Goal: Transaction & Acquisition: Purchase product/service

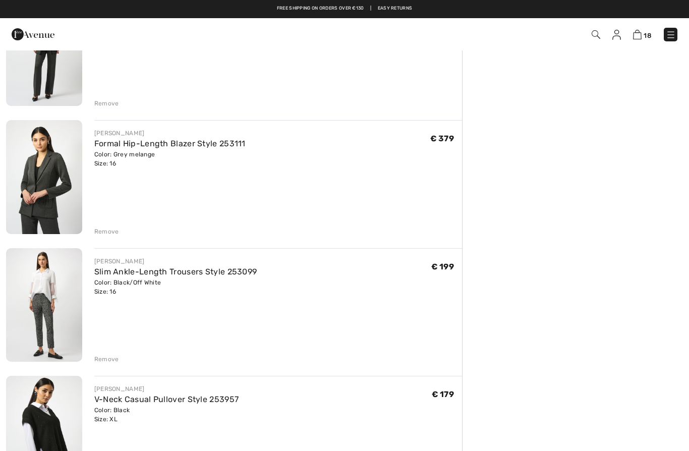
scroll to position [1930, 0]
click at [99, 353] on div "Remove" at bounding box center [277, 358] width 367 height 11
click at [108, 354] on div "Remove" at bounding box center [277, 358] width 367 height 11
click at [105, 361] on div "Remove" at bounding box center [106, 359] width 25 height 9
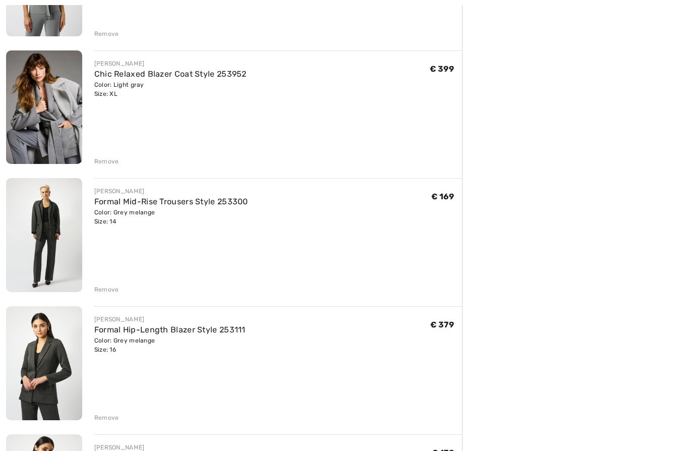
scroll to position [1747, 0]
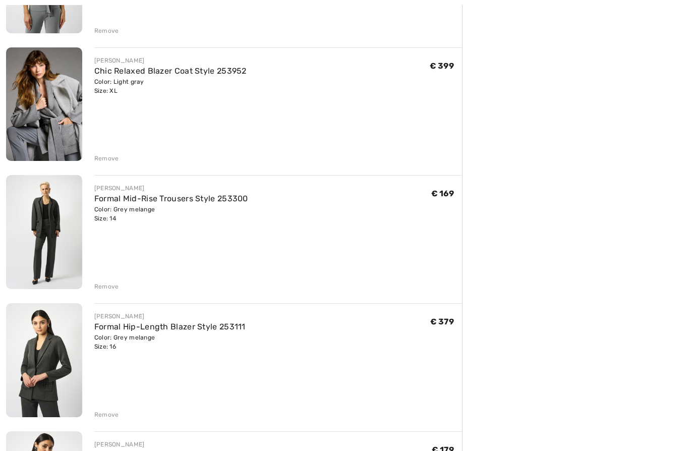
click at [106, 413] on div "Remove" at bounding box center [106, 414] width 25 height 9
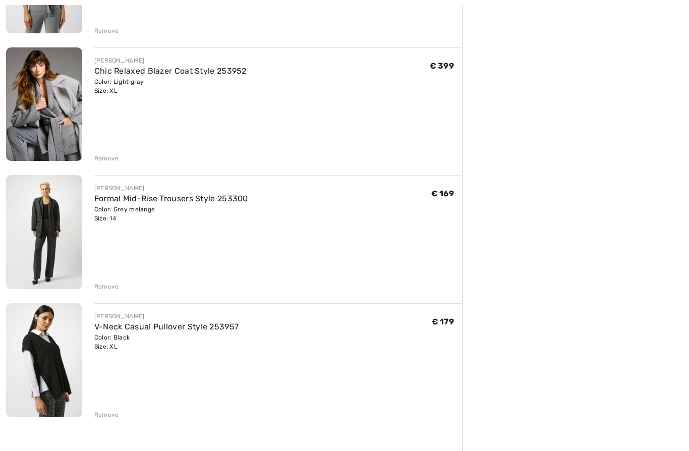
click at [106, 285] on div "Remove" at bounding box center [106, 286] width 25 height 9
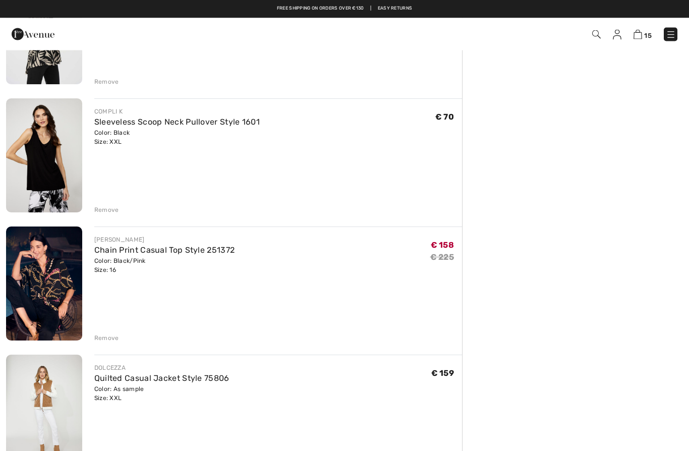
scroll to position [798, 0]
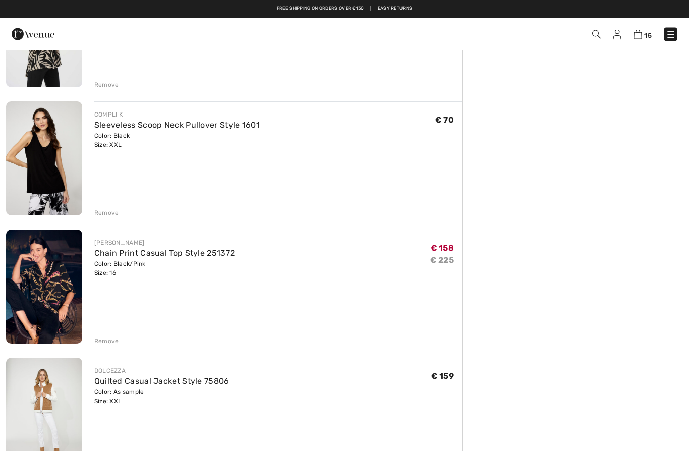
click at [113, 341] on div "Remove" at bounding box center [106, 341] width 25 height 9
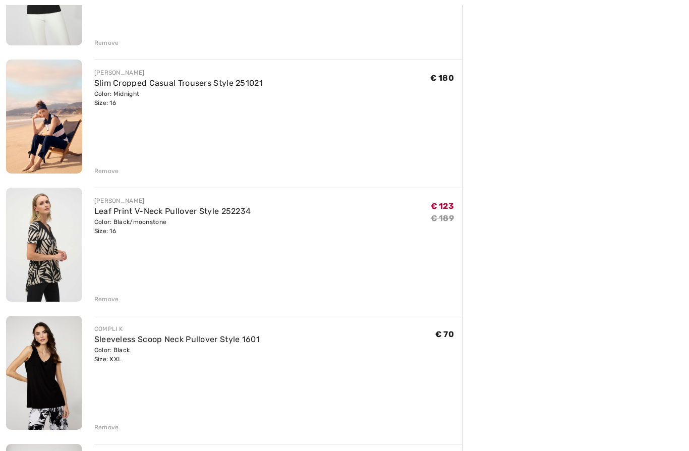
scroll to position [584, 0]
click at [116, 424] on div "Remove" at bounding box center [106, 427] width 25 height 9
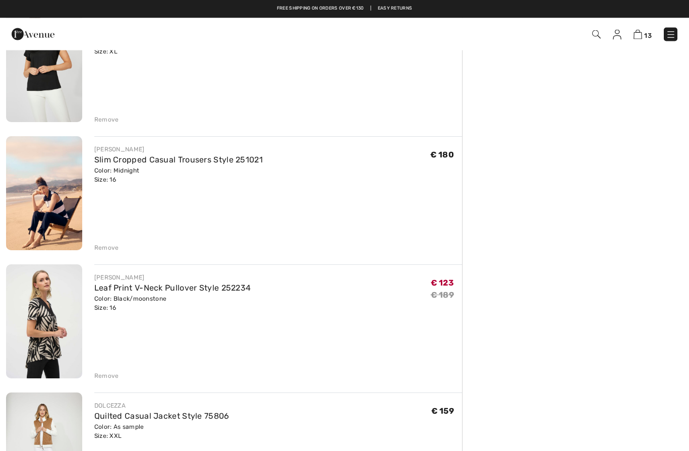
scroll to position [482, 0]
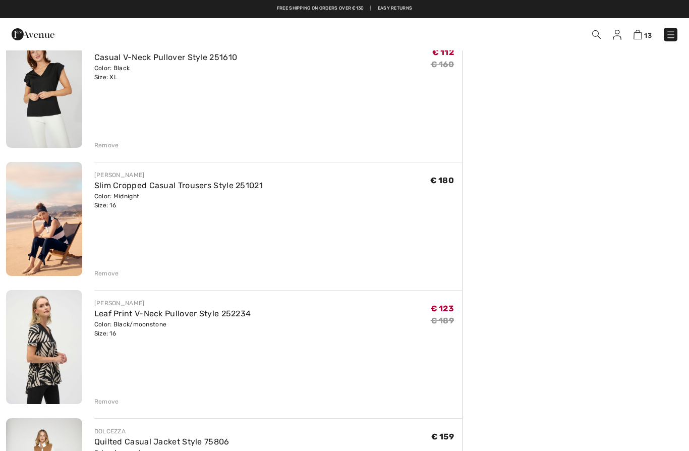
click at [109, 278] on div "Remove" at bounding box center [106, 273] width 25 height 9
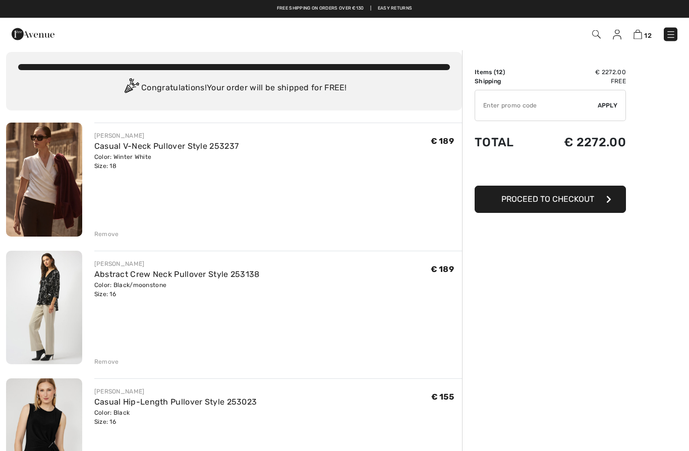
scroll to position [6, 0]
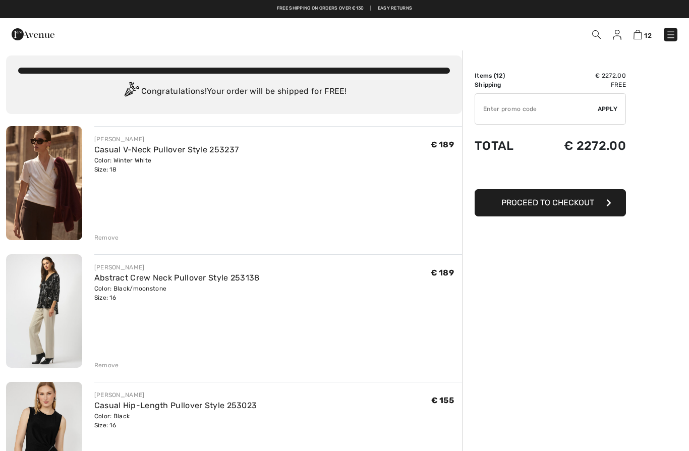
click at [107, 234] on div "Remove" at bounding box center [106, 237] width 25 height 9
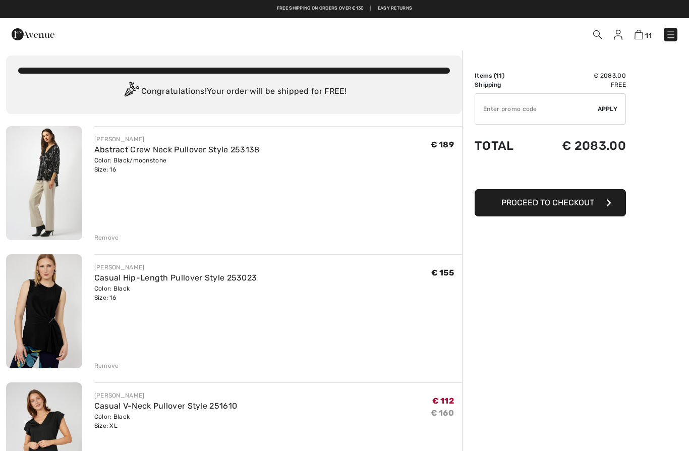
click at [104, 237] on div "Remove" at bounding box center [106, 237] width 25 height 9
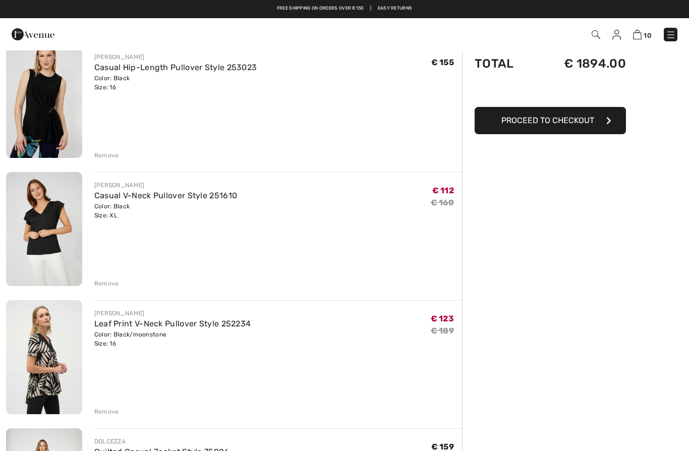
scroll to position [78, 0]
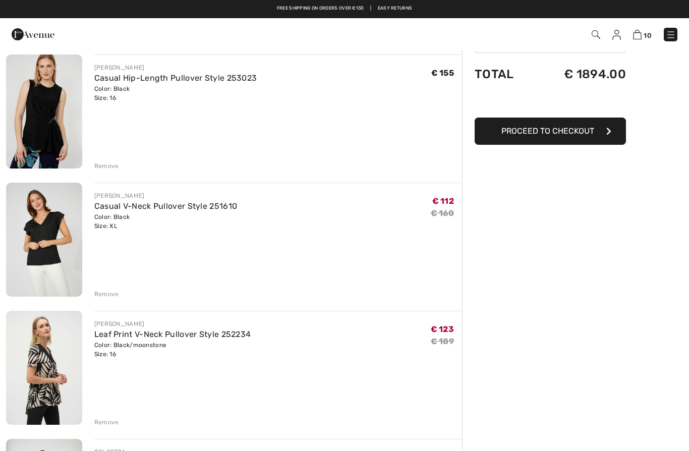
click at [114, 419] on div "Remove" at bounding box center [106, 421] width 25 height 9
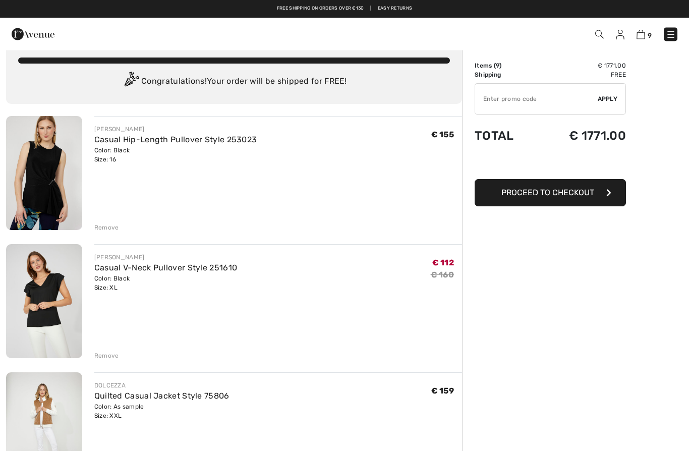
scroll to position [0, 0]
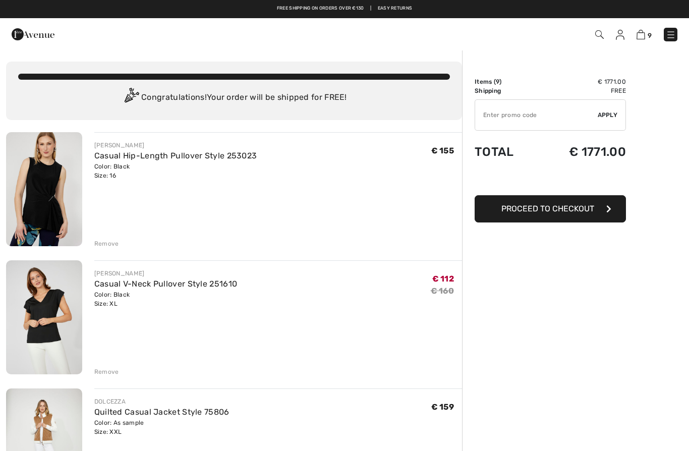
click at [673, 34] on img at bounding box center [670, 35] width 10 height 10
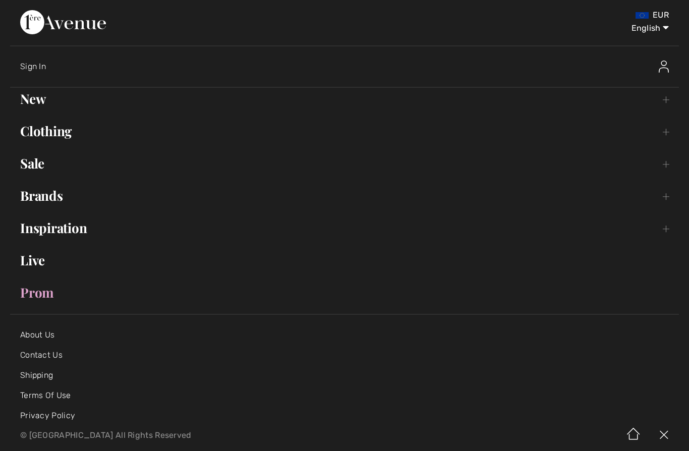
click at [72, 135] on link "Clothing Toggle submenu" at bounding box center [344, 131] width 668 height 22
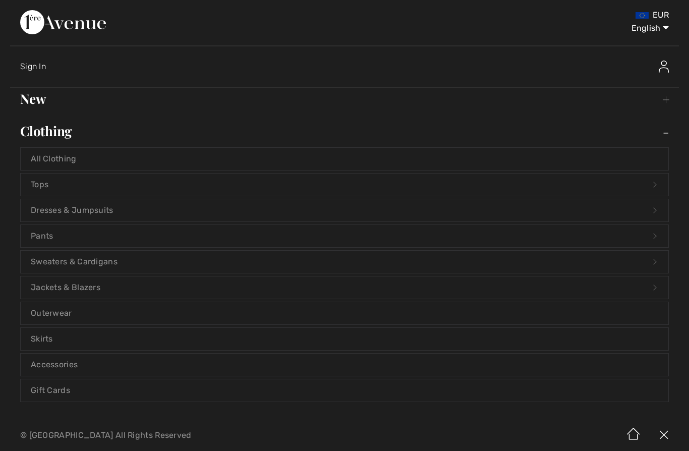
click at [207, 262] on link "Sweaters & Cardigans Open submenu" at bounding box center [344, 262] width 647 height 22
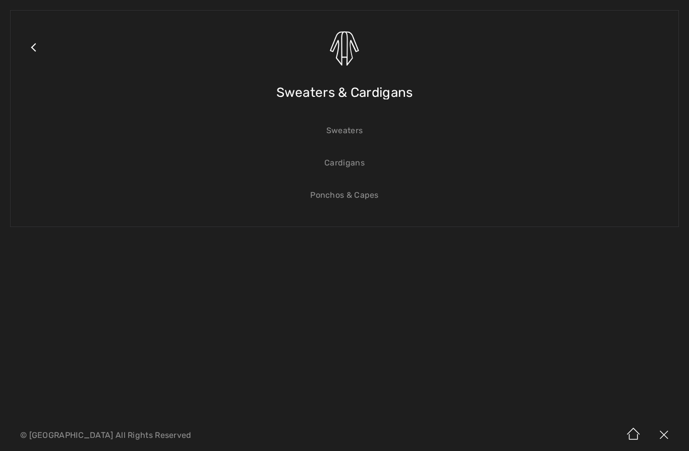
click at [389, 91] on span "Sweaters & Cardigans" at bounding box center [344, 93] width 137 height 36
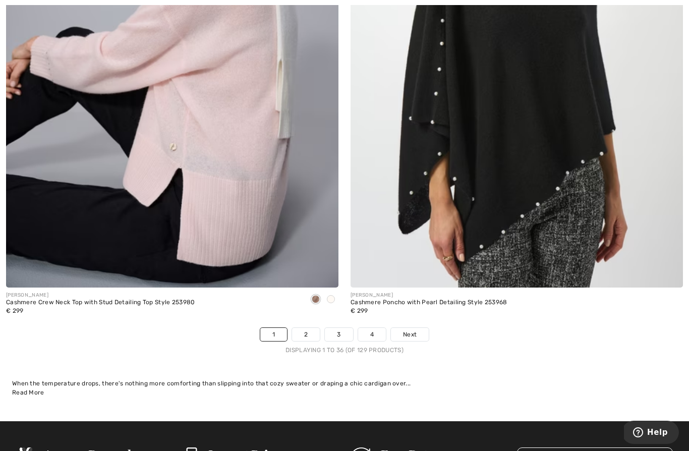
scroll to position [9724, 0]
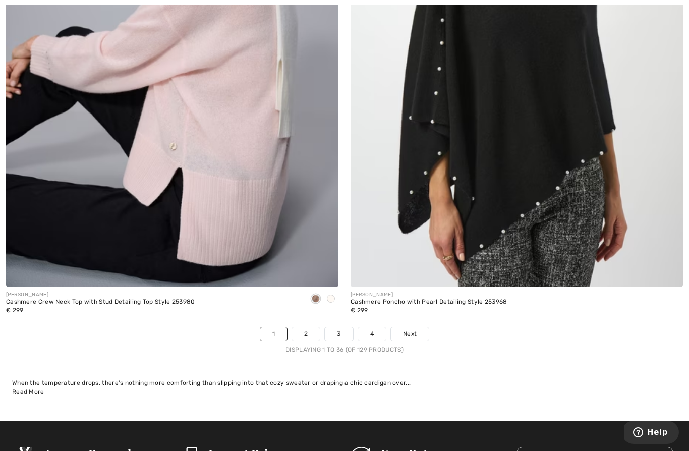
click at [411, 329] on span "Next" at bounding box center [410, 333] width 14 height 9
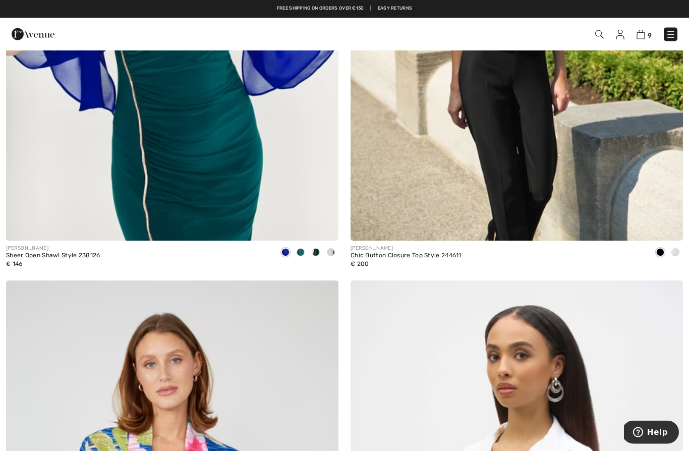
scroll to position [5873, 0]
click at [675, 31] on img at bounding box center [670, 35] width 10 height 10
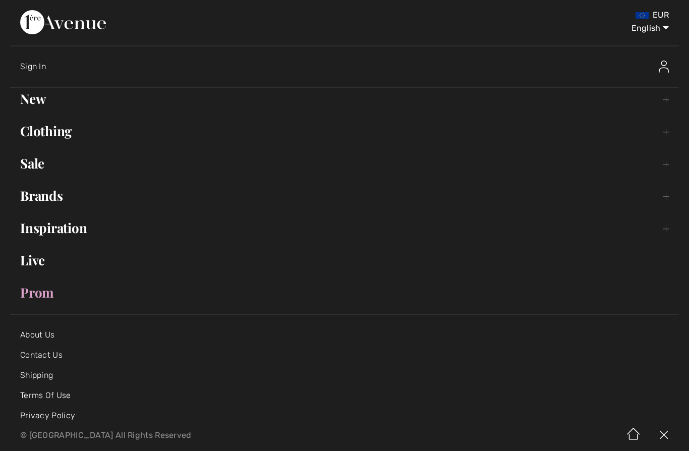
click at [59, 139] on link "Clothing Toggle submenu" at bounding box center [344, 131] width 668 height 22
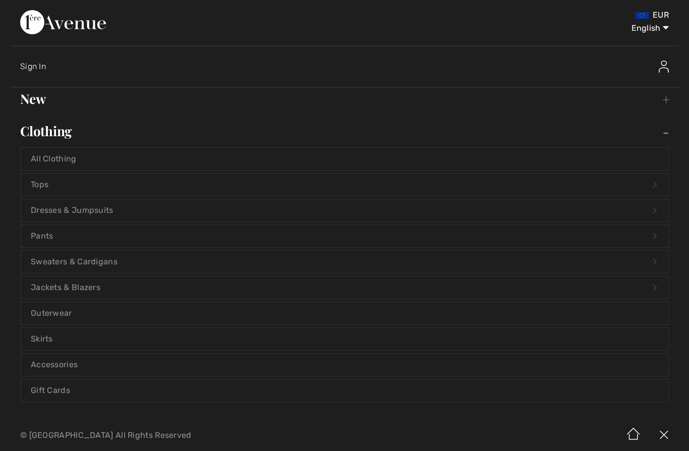
click at [234, 177] on link "Tops Open submenu" at bounding box center [344, 184] width 647 height 22
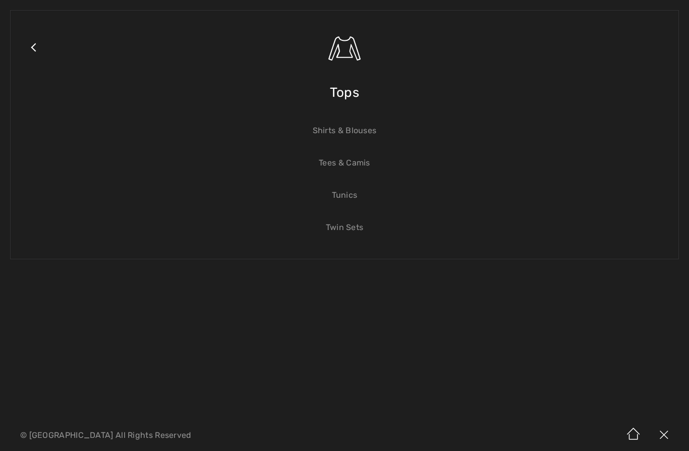
click at [352, 96] on span "Tops" at bounding box center [344, 93] width 29 height 36
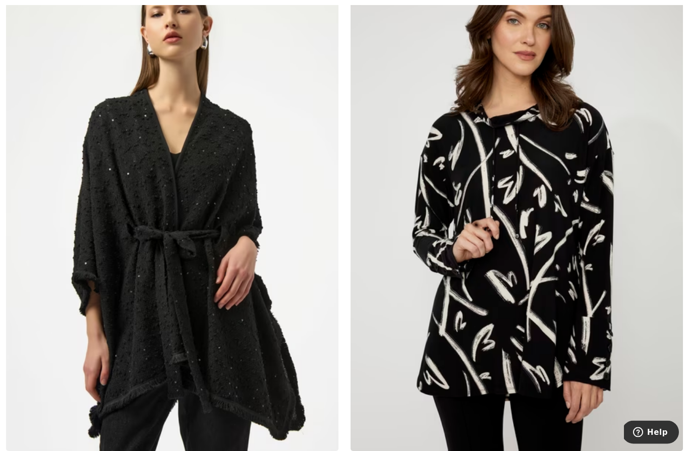
scroll to position [2881, 0]
click at [199, 285] on img at bounding box center [172, 201] width 332 height 498
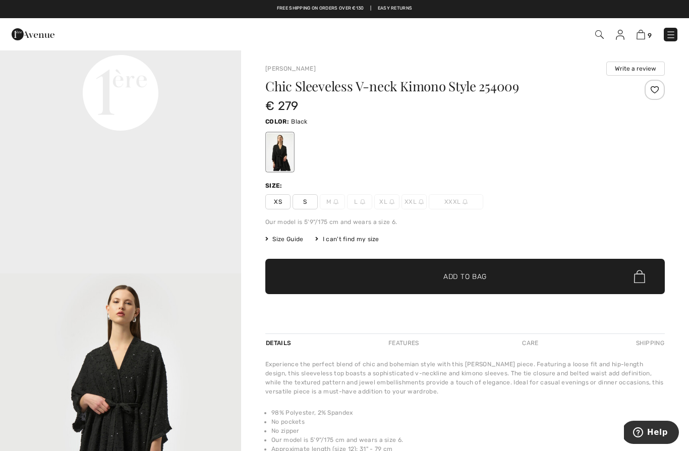
click at [383, 202] on span "XL" at bounding box center [386, 201] width 25 height 15
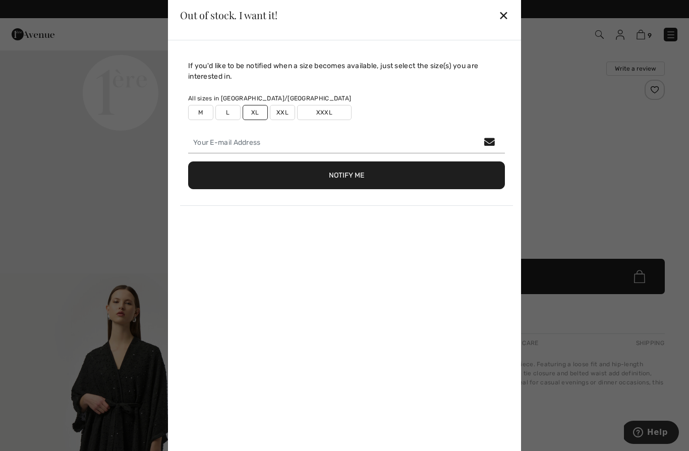
click at [609, 155] on div at bounding box center [344, 225] width 689 height 451
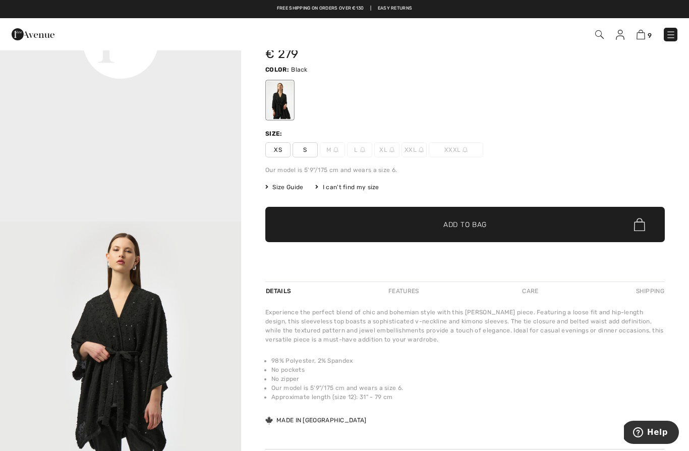
scroll to position [50, 0]
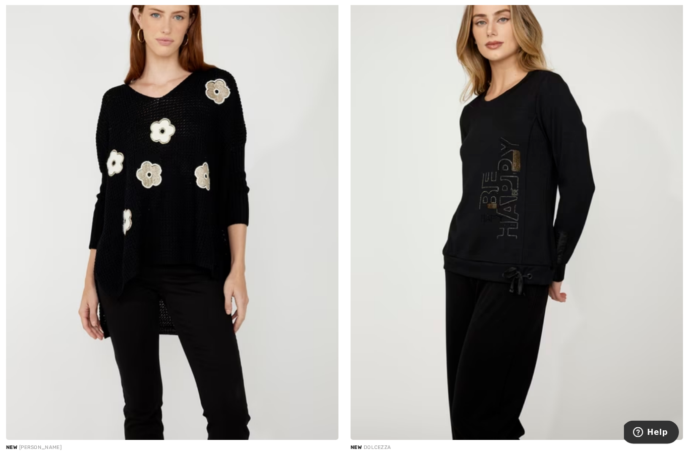
scroll to position [7432, 0]
click at [167, 182] on img at bounding box center [172, 191] width 332 height 498
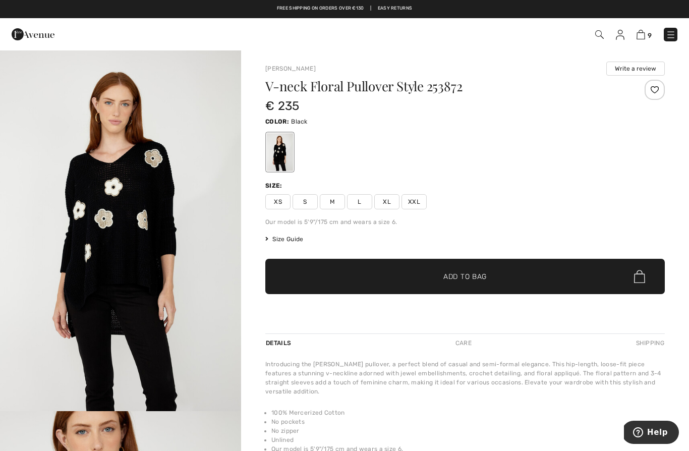
click at [152, 309] on img "1 / 4" at bounding box center [120, 229] width 241 height 361
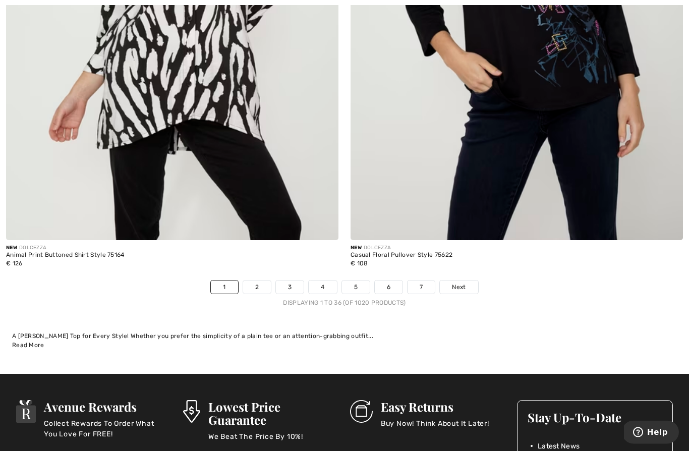
scroll to position [9783, 0]
click at [254, 280] on link "2" at bounding box center [257, 286] width 28 height 13
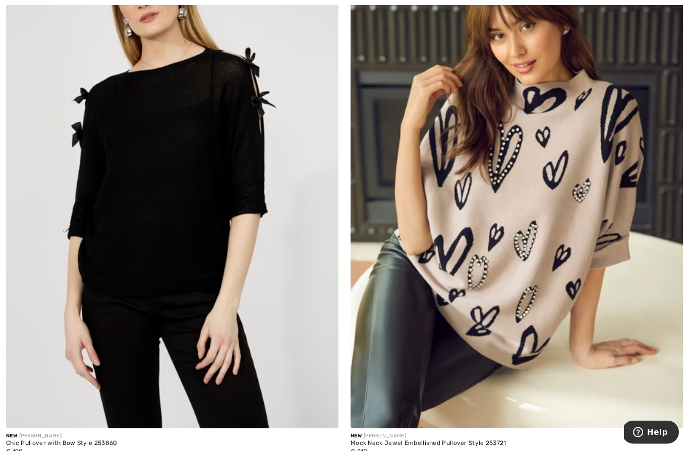
scroll to position [9583, 0]
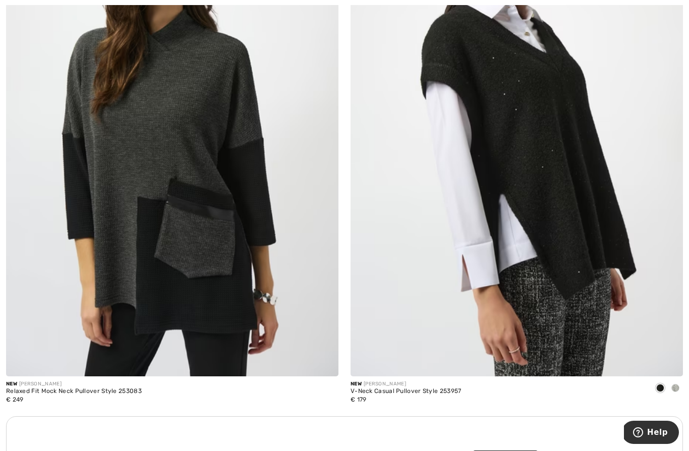
scroll to position [6280, 0]
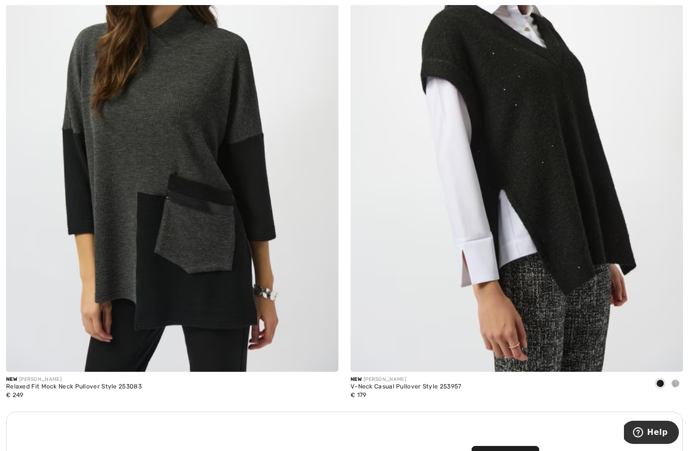
click at [554, 183] on img at bounding box center [516, 122] width 332 height 498
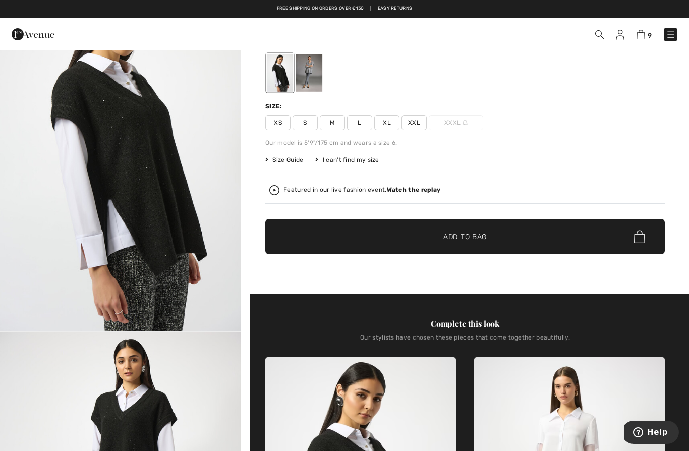
scroll to position [77, 0]
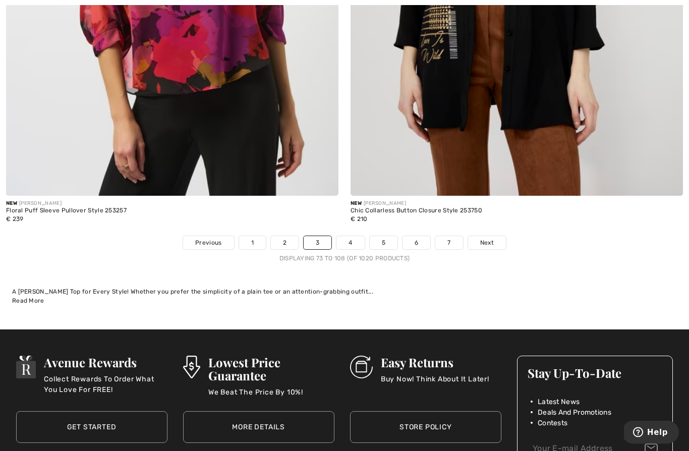
scroll to position [9818, 0]
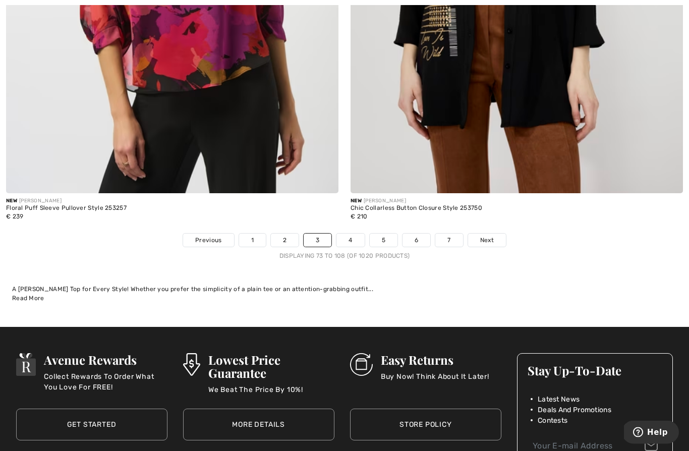
click at [346, 236] on link "4" at bounding box center [350, 240] width 28 height 13
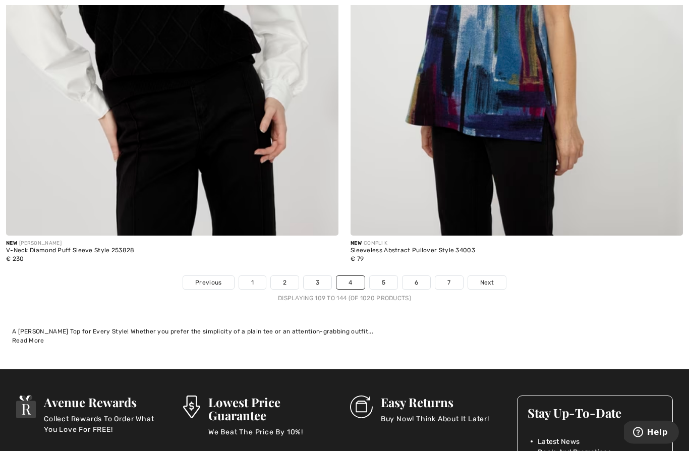
scroll to position [9791, 0]
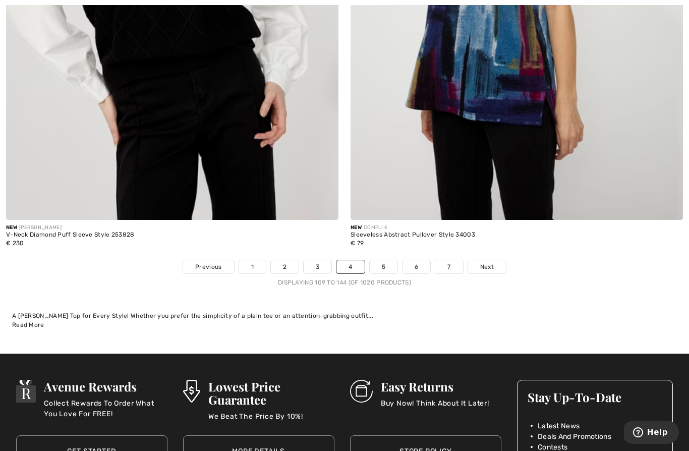
click at [379, 261] on link "5" at bounding box center [383, 266] width 28 height 13
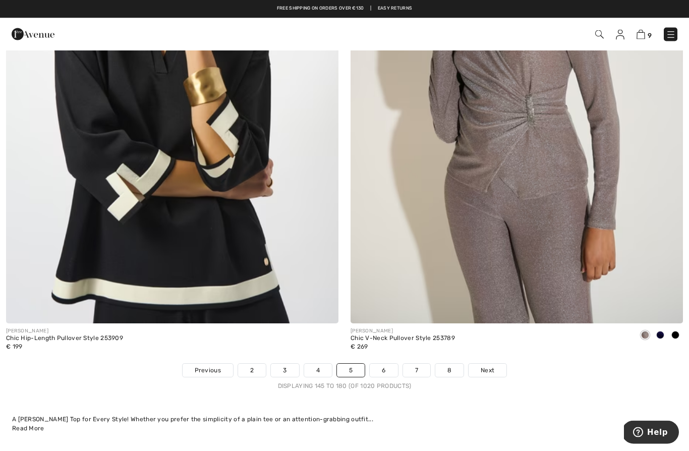
scroll to position [9685, 0]
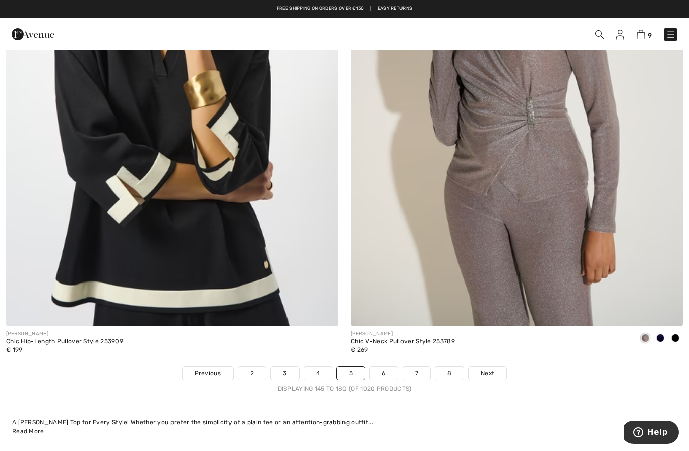
click at [491, 368] on span "Next" at bounding box center [487, 372] width 14 height 9
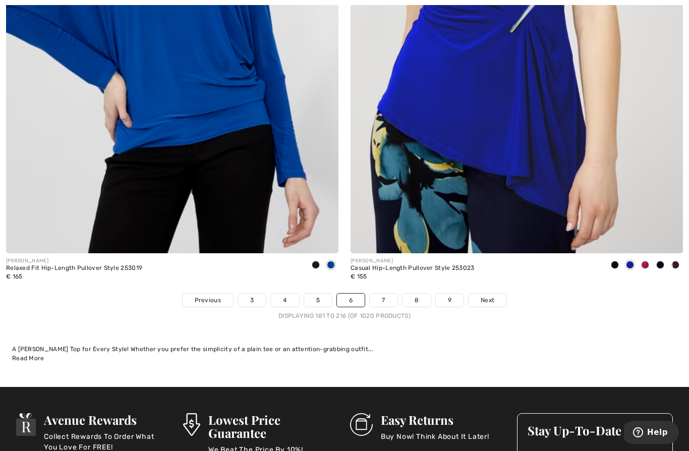
scroll to position [9765, 0]
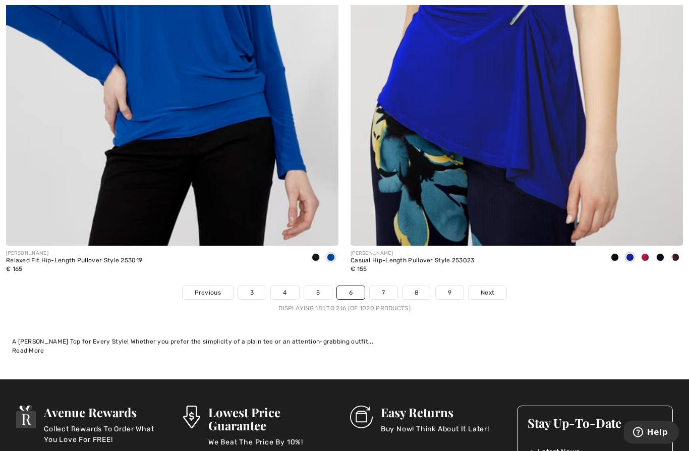
click at [383, 286] on link "7" at bounding box center [382, 292] width 27 height 13
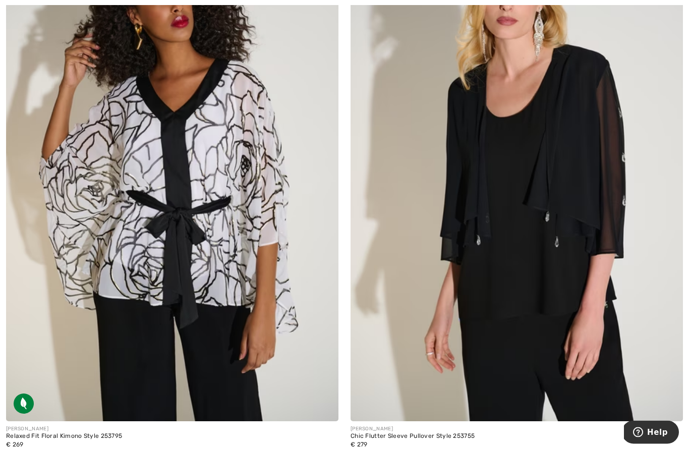
scroll to position [6901, 0]
click at [213, 218] on img at bounding box center [172, 171] width 332 height 498
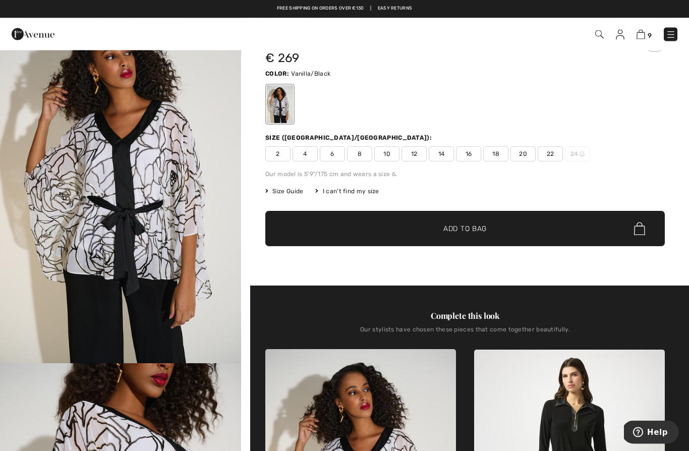
scroll to position [40, 0]
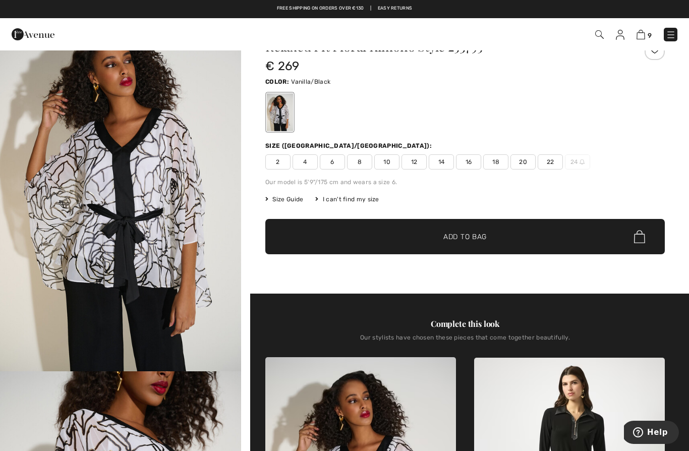
click at [473, 160] on span "16" at bounding box center [468, 161] width 25 height 15
click at [462, 237] on span "Add to Bag" at bounding box center [464, 236] width 43 height 11
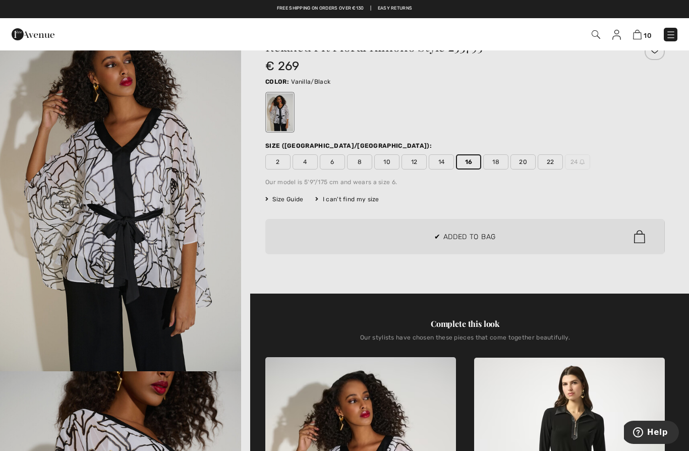
click at [591, 276] on div at bounding box center [344, 225] width 689 height 451
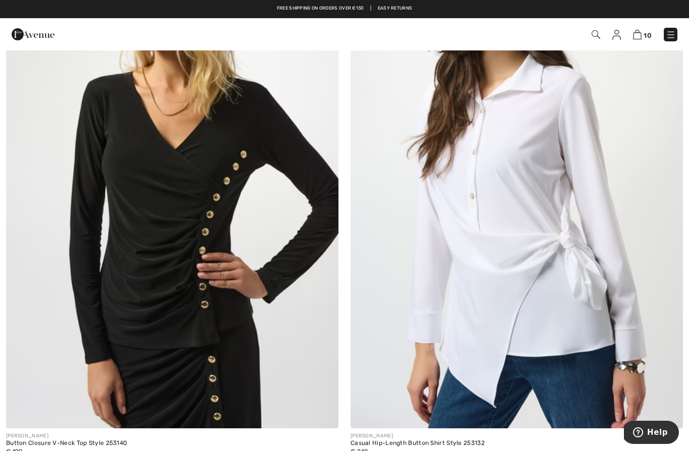
scroll to position [9579, 0]
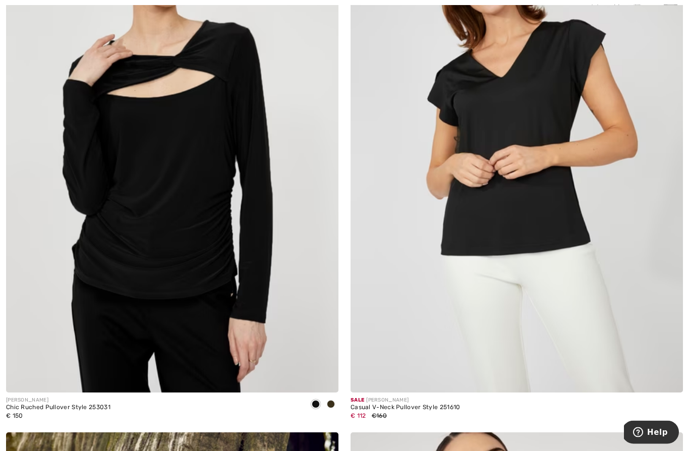
scroll to position [5743, 0]
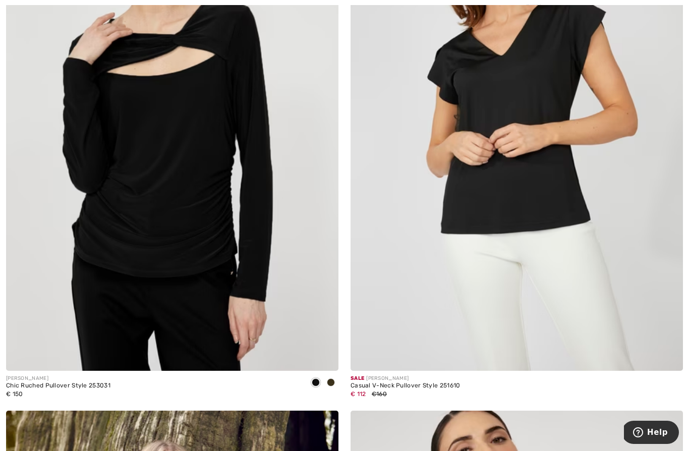
click at [513, 202] on img at bounding box center [516, 121] width 332 height 498
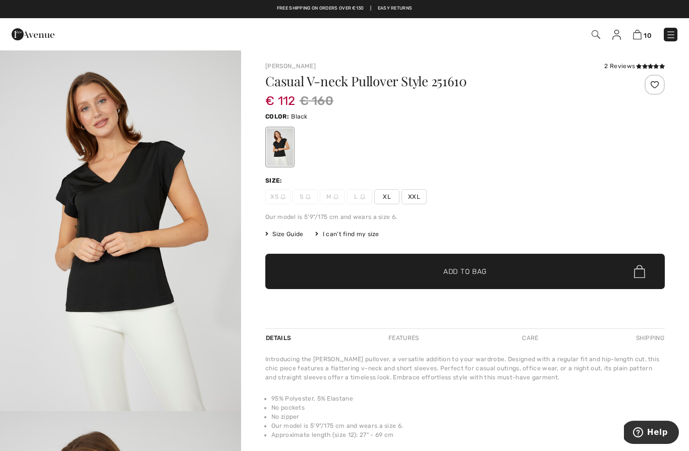
click at [389, 200] on span "XL" at bounding box center [386, 196] width 25 height 15
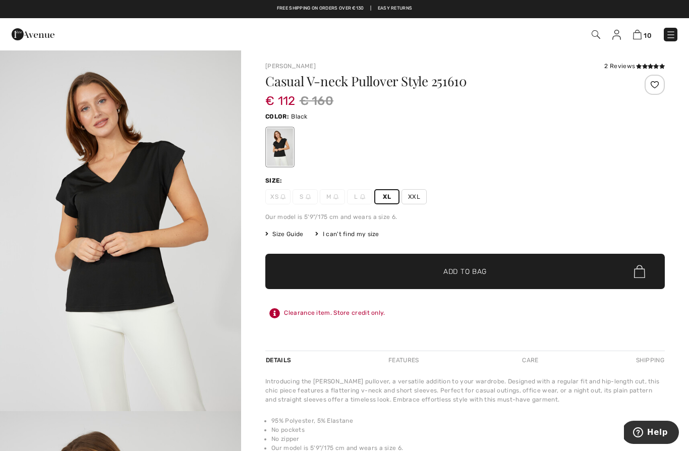
click at [459, 268] on span "Add to Bag" at bounding box center [464, 271] width 43 height 11
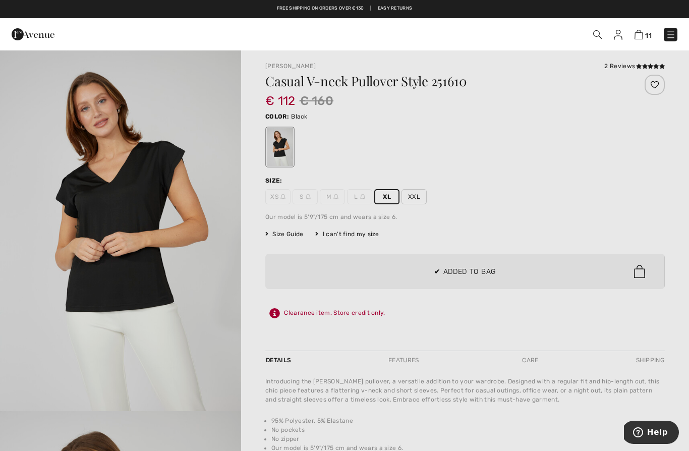
click at [550, 190] on div at bounding box center [344, 225] width 689 height 451
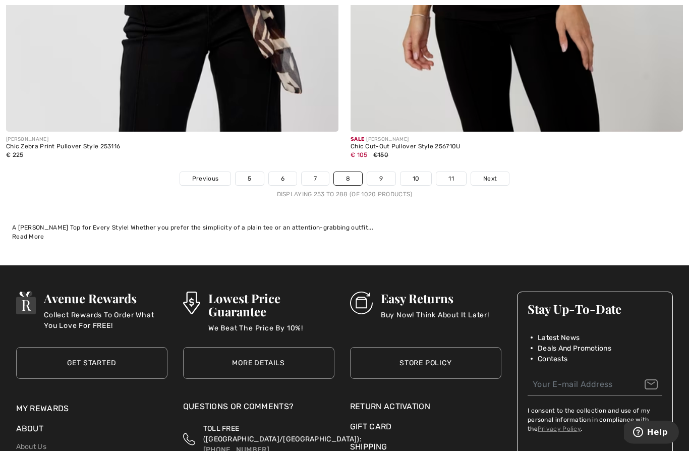
scroll to position [9880, 0]
click at [383, 172] on link "9" at bounding box center [381, 178] width 28 height 13
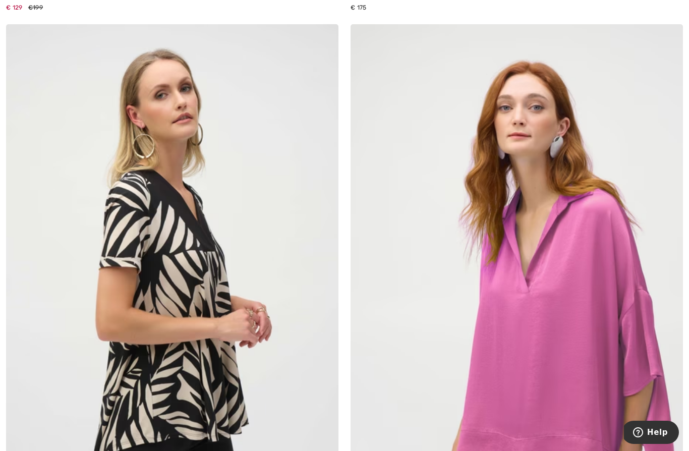
scroll to position [8466, 0]
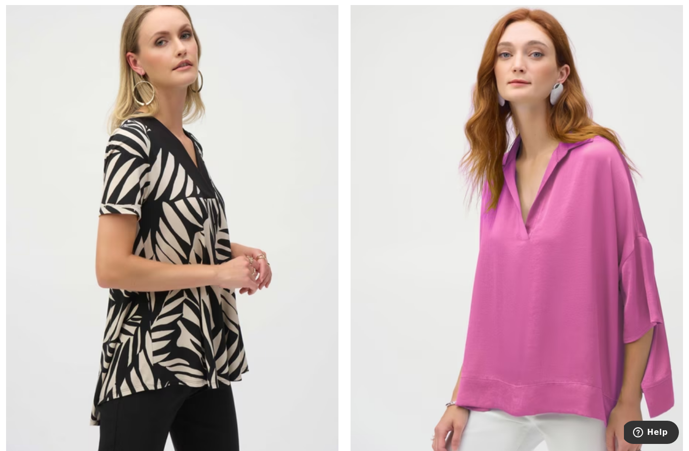
click at [190, 301] on img at bounding box center [172, 220] width 332 height 498
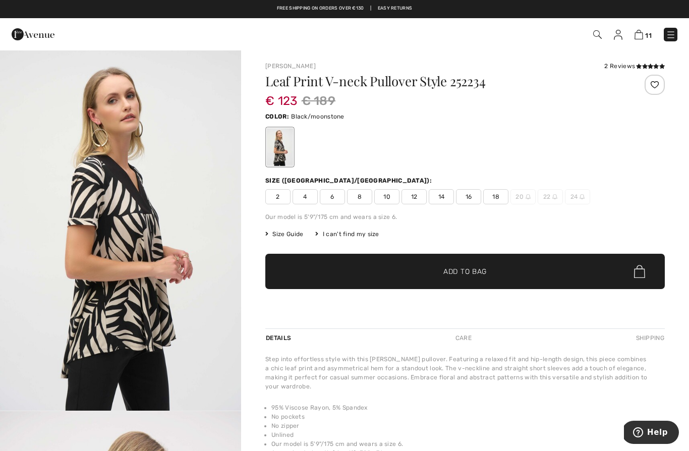
click at [470, 197] on span "16" at bounding box center [468, 196] width 25 height 15
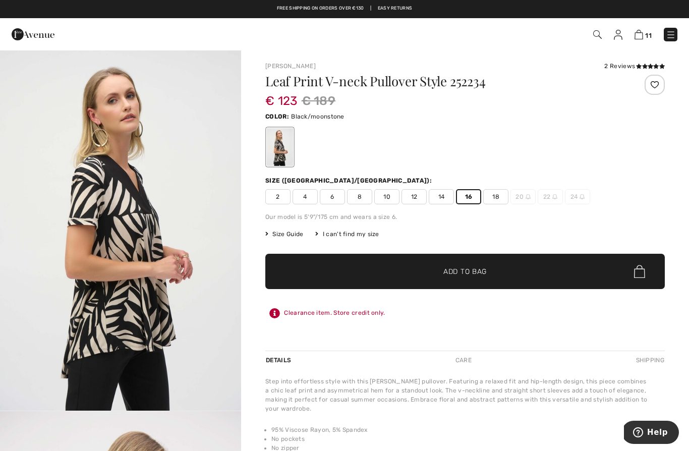
click at [436, 266] on span "✔ Added to Bag" at bounding box center [449, 271] width 61 height 11
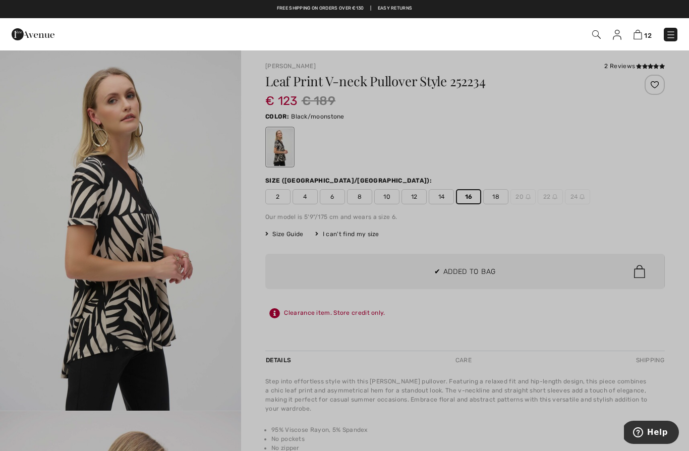
click at [604, 198] on div at bounding box center [344, 225] width 689 height 451
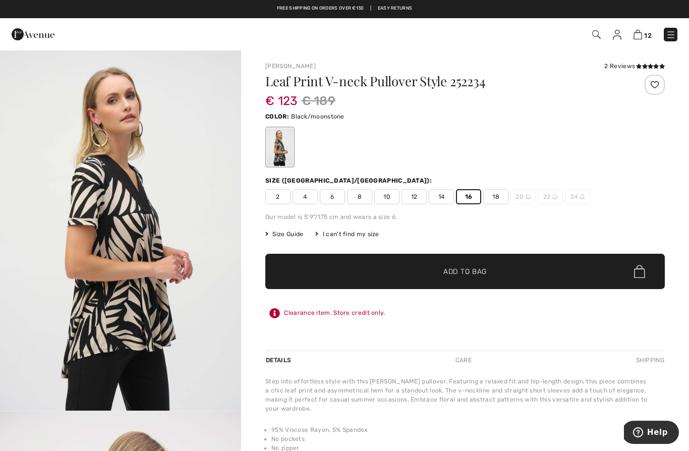
click at [673, 35] on img at bounding box center [670, 35] width 10 height 10
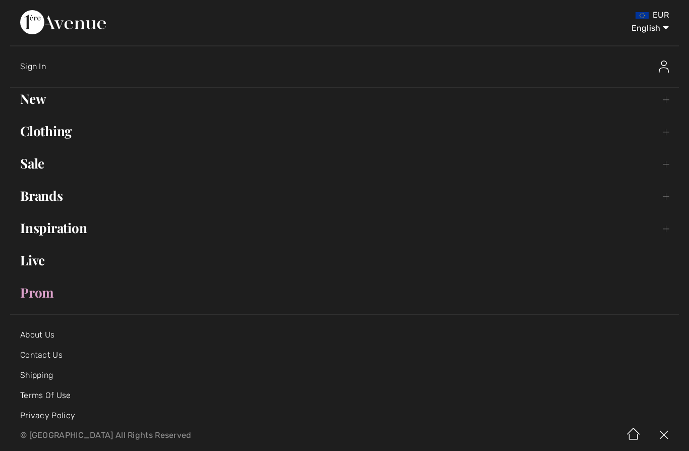
click at [71, 129] on link "Clothing Toggle submenu" at bounding box center [344, 131] width 668 height 22
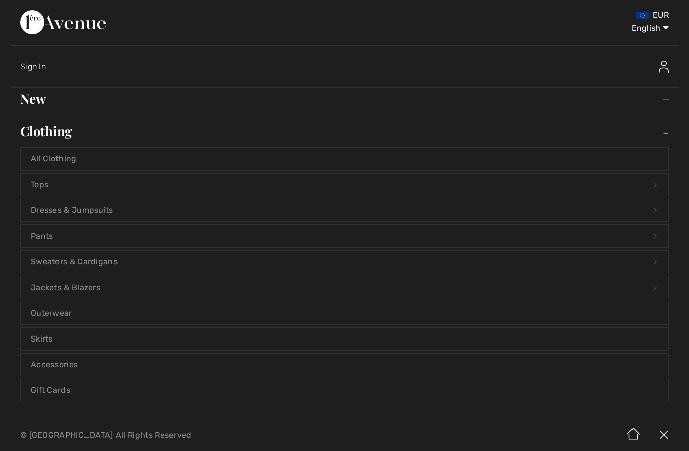
click at [180, 283] on link "Jackets & Blazers Open submenu" at bounding box center [344, 287] width 647 height 22
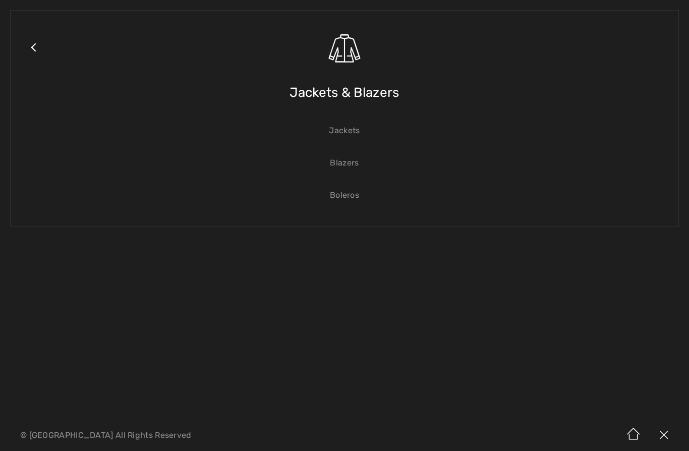
click at [385, 94] on span "Jackets & Blazers" at bounding box center [343, 93] width 109 height 36
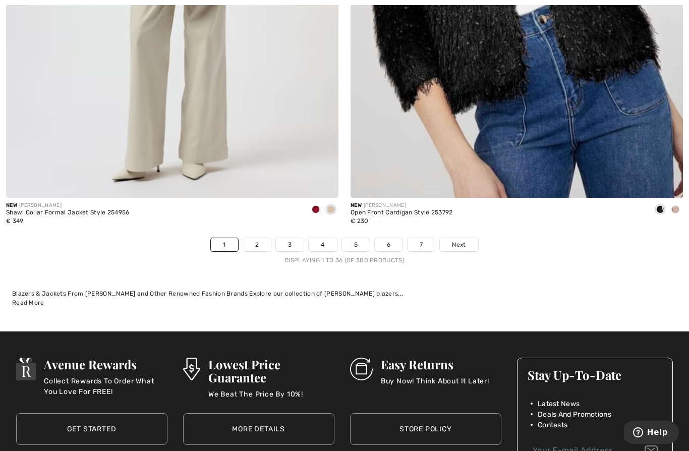
scroll to position [9825, 0]
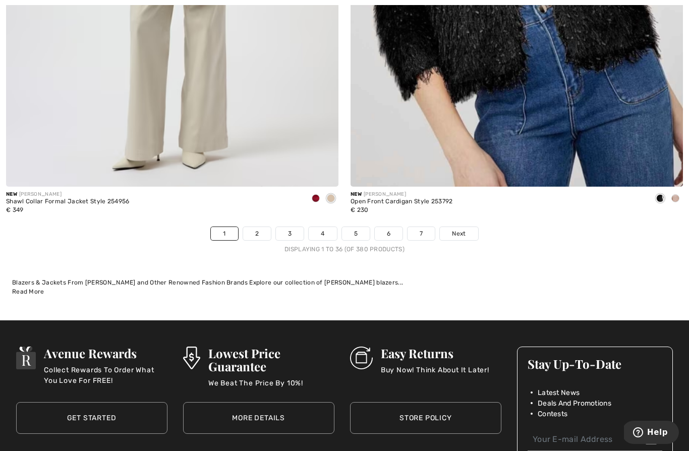
click at [250, 227] on link "2" at bounding box center [257, 233] width 28 height 13
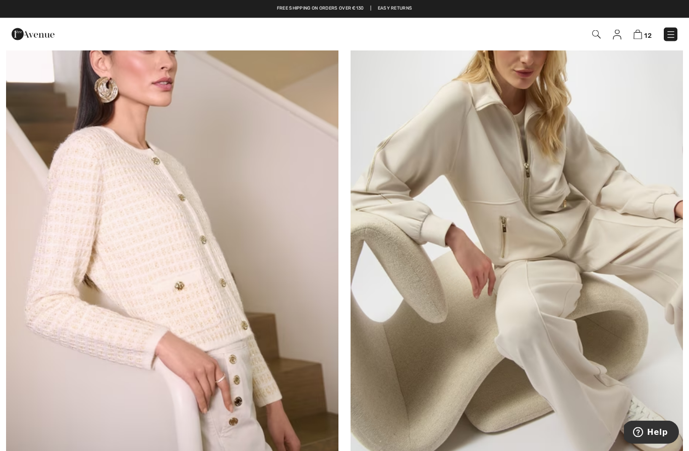
scroll to position [7380, 0]
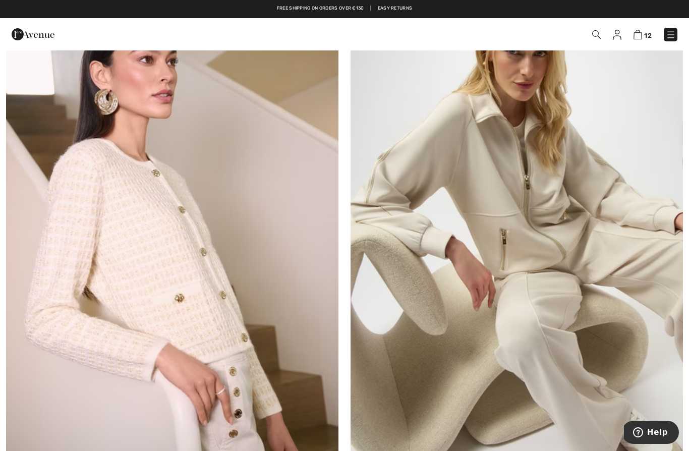
click at [574, 325] on img at bounding box center [516, 230] width 332 height 498
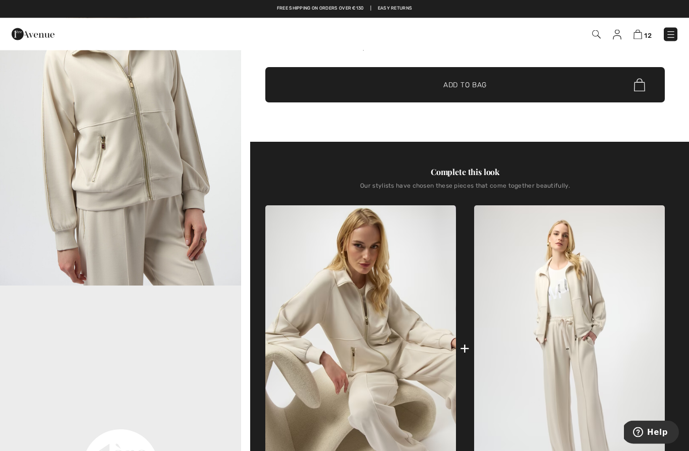
scroll to position [184, 0]
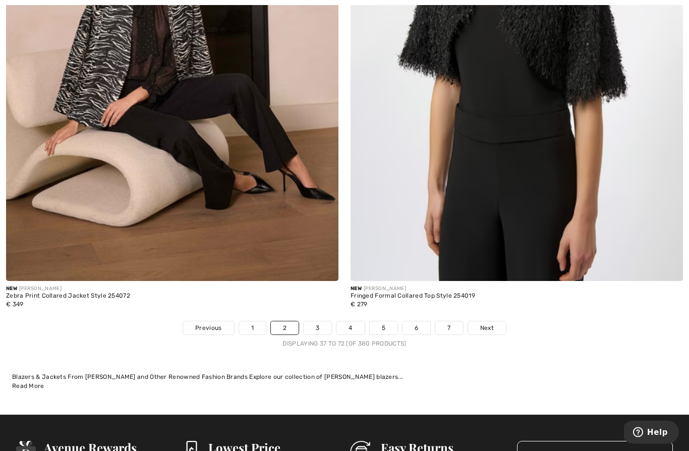
scroll to position [9746, 0]
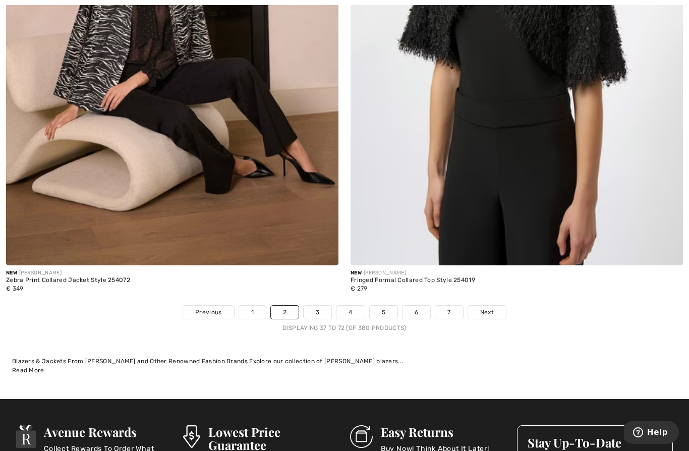
click at [311, 310] on link "3" at bounding box center [317, 311] width 28 height 13
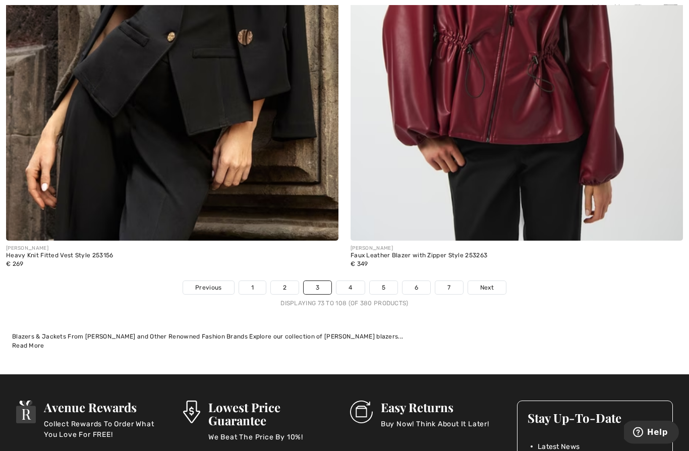
scroll to position [9771, 0]
click at [352, 281] on link "4" at bounding box center [350, 287] width 28 height 13
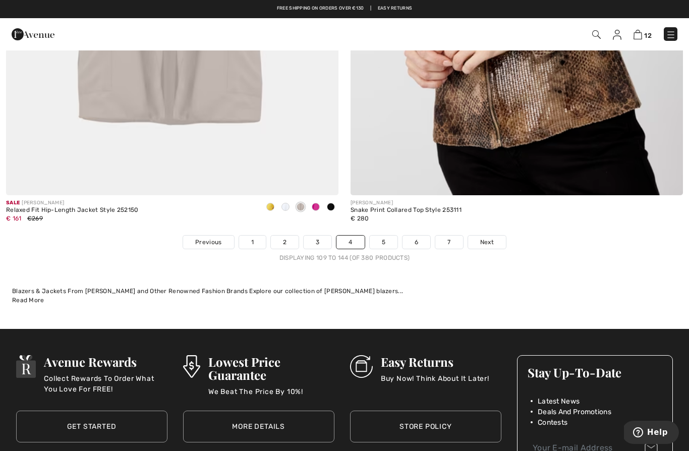
scroll to position [9814, 0]
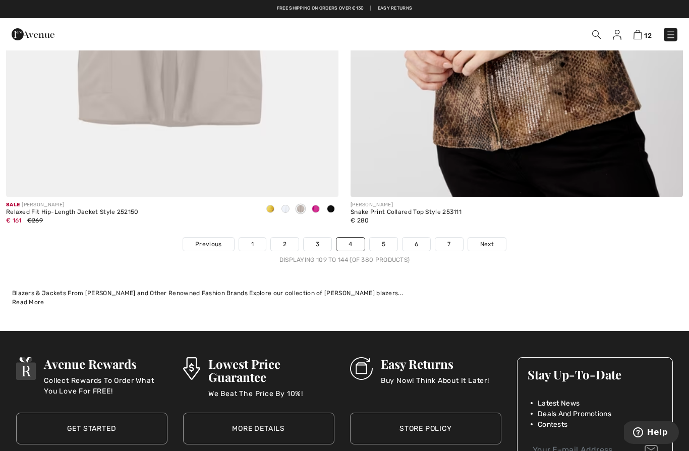
click at [388, 237] on link "5" at bounding box center [383, 243] width 28 height 13
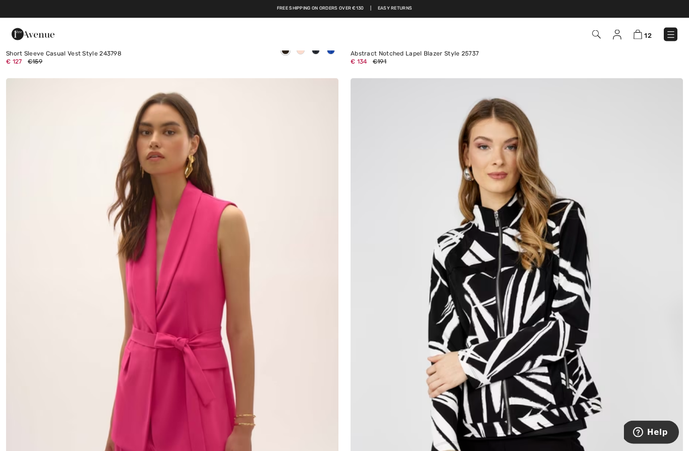
scroll to position [2742, 0]
click at [665, 37] on img at bounding box center [670, 35] width 10 height 10
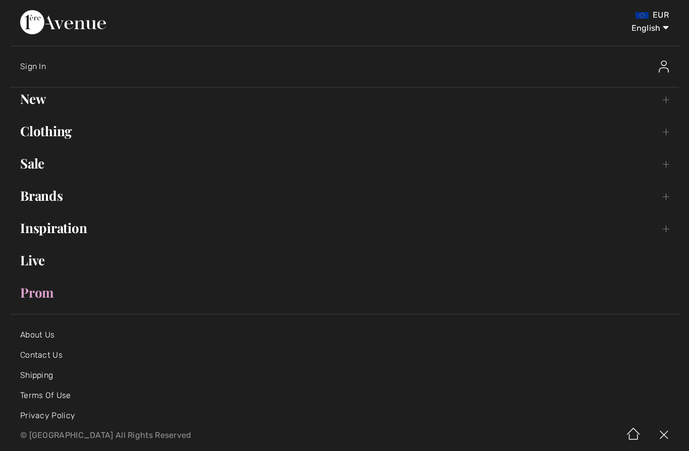
click at [59, 133] on link "Clothing Toggle submenu" at bounding box center [344, 131] width 668 height 22
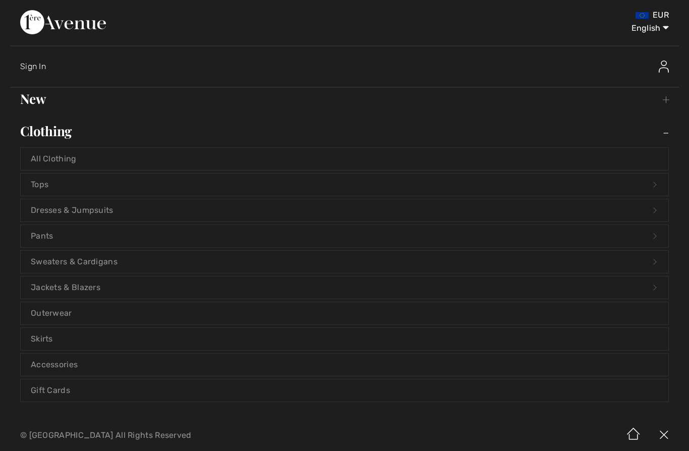
click at [188, 334] on link "Skirts" at bounding box center [344, 339] width 647 height 22
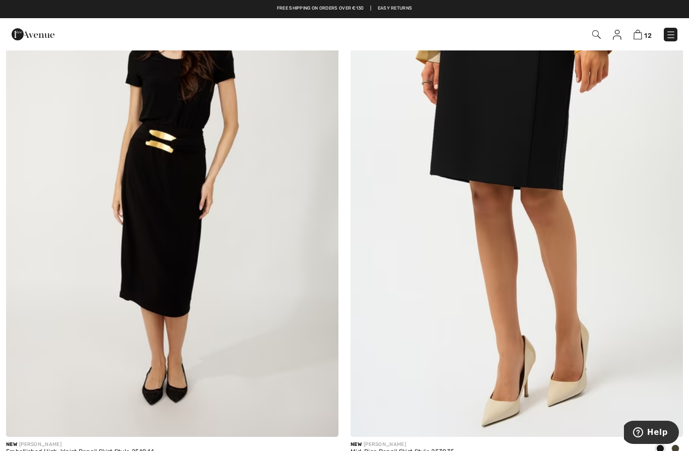
scroll to position [178, 0]
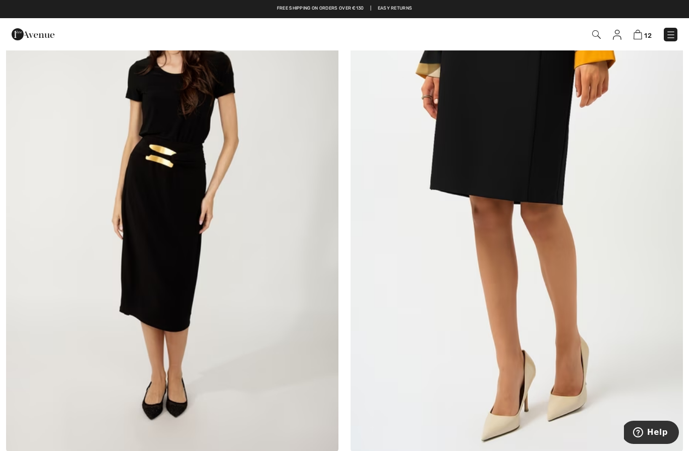
click at [675, 31] on img at bounding box center [670, 35] width 10 height 10
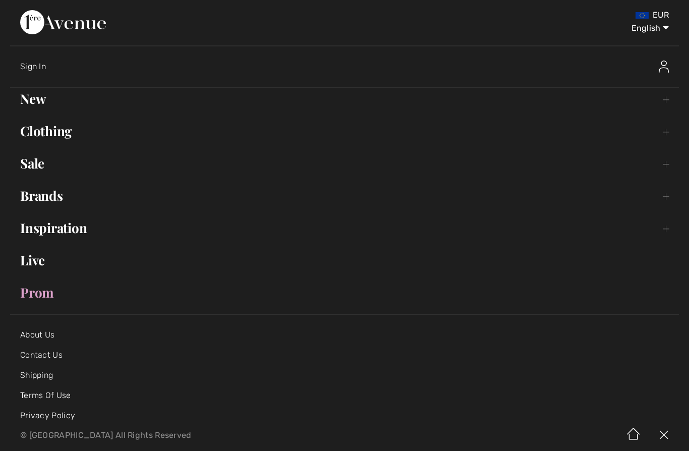
click at [61, 127] on link "Clothing Toggle submenu" at bounding box center [344, 131] width 668 height 22
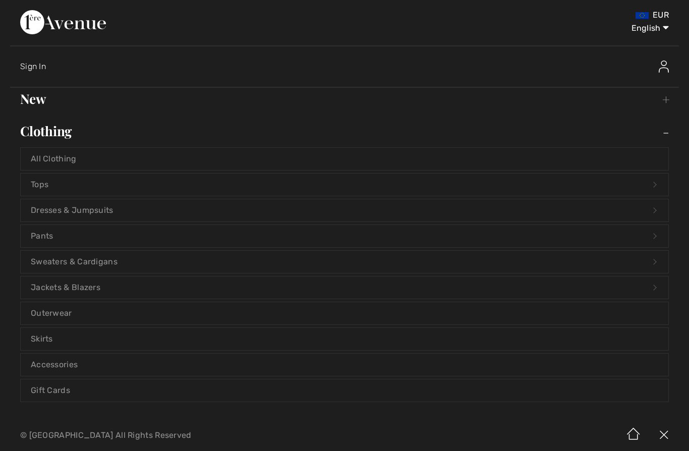
click at [117, 235] on link "Pants Open submenu" at bounding box center [344, 236] width 647 height 22
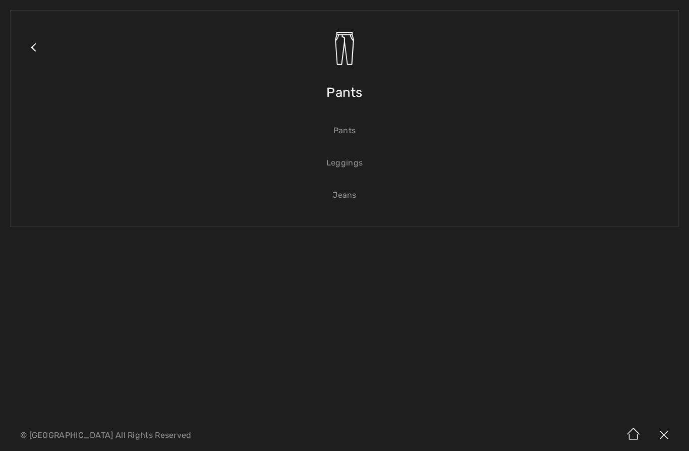
click at [344, 88] on span "Pants" at bounding box center [344, 93] width 36 height 36
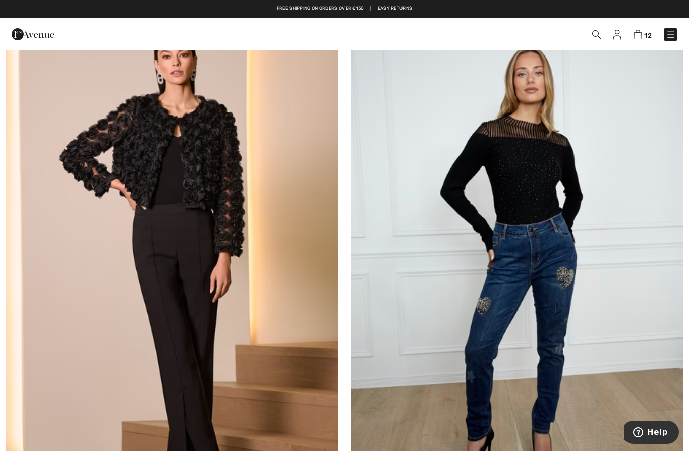
scroll to position [5067, 0]
